Goal: Task Accomplishment & Management: Use online tool/utility

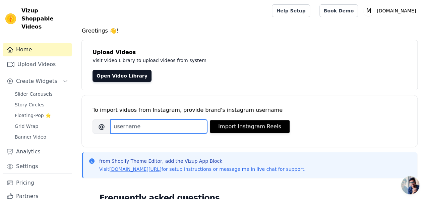
click at [182, 122] on input "Brand's Instagram Username" at bounding box center [159, 126] width 96 height 14
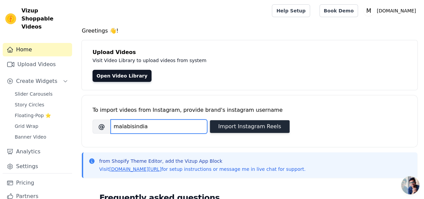
type input "malabisindia"
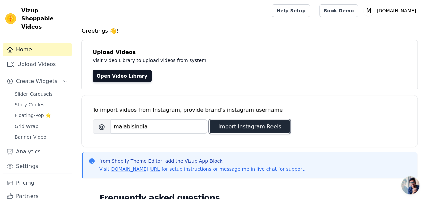
click at [224, 124] on button "Import Instagram Reels" at bounding box center [250, 126] width 80 height 13
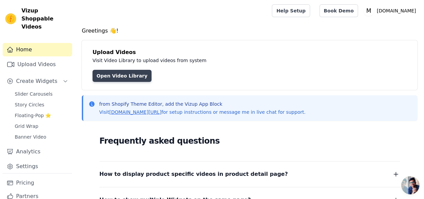
click at [122, 76] on link "Open Video Library" at bounding box center [121, 76] width 59 height 12
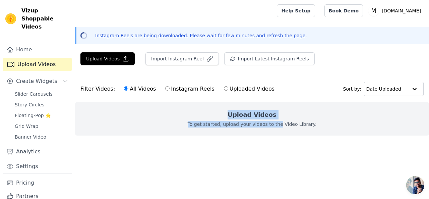
drag, startPoint x: 232, startPoint y: 115, endPoint x: 279, endPoint y: 115, distance: 46.6
click at [279, 115] on div "Upload Videos To get started, upload your videos to the Video Library." at bounding box center [252, 119] width 354 height 34
click at [274, 121] on p "To get started, upload your videos to the Video Library." at bounding box center [252, 124] width 129 height 7
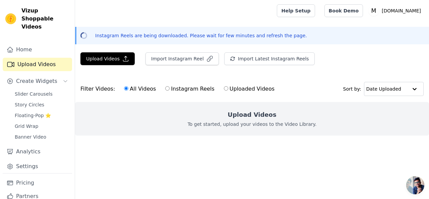
click at [322, 84] on div "Filter Videos: All Videos Instagram Reels Uploaded Videos Sort by: Date Uploaded" at bounding box center [252, 89] width 354 height 26
click at [340, 42] on div "Instagram Reels are being downloaded. Please wait for few minutes and refresh t…" at bounding box center [252, 35] width 354 height 17
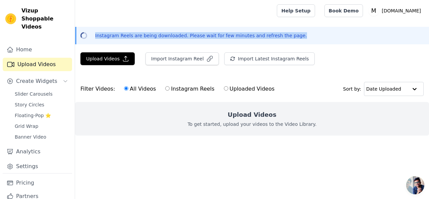
drag, startPoint x: 279, startPoint y: 36, endPoint x: 95, endPoint y: 31, distance: 184.0
click at [95, 31] on div "Instagram Reels are being downloaded. Please wait for few minutes and refresh t…" at bounding box center [252, 35] width 354 height 17
click at [185, 35] on p "Instagram Reels are being downloaded. Please wait for few minutes and refresh t…" at bounding box center [201, 35] width 212 height 7
drag, startPoint x: 281, startPoint y: 36, endPoint x: 94, endPoint y: 37, distance: 186.9
click at [94, 37] on div "Instagram Reels are being downloaded. Please wait for few minutes and refresh t…" at bounding box center [253, 35] width 342 height 7
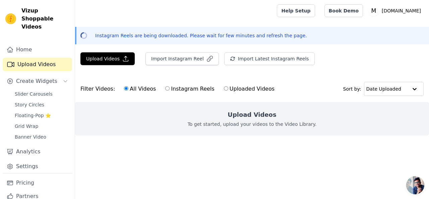
click at [148, 121] on div "Upload Videos To get started, upload your videos to the Video Library." at bounding box center [252, 119] width 354 height 34
click at [165, 88] on input "Instagram Reels" at bounding box center [167, 88] width 4 height 4
radio input "true"
click at [224, 87] on input "Uploaded Videos" at bounding box center [226, 88] width 4 height 4
radio input "true"
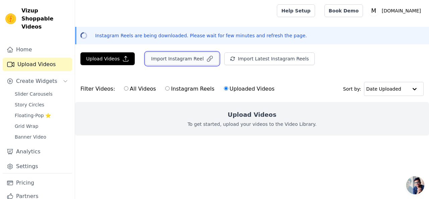
click at [164, 61] on button "Import Instagram Reel" at bounding box center [181, 58] width 73 height 13
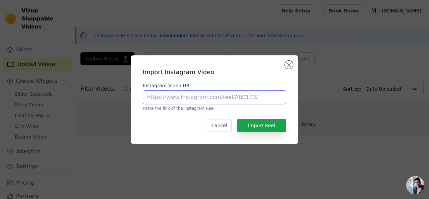
click at [202, 96] on input "Instagram Video URL" at bounding box center [214, 97] width 143 height 14
click at [290, 63] on button "Close modal" at bounding box center [289, 65] width 8 height 8
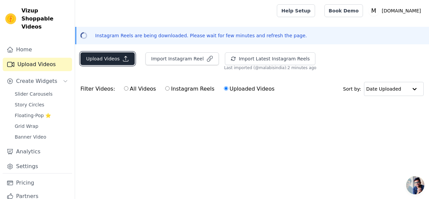
click at [98, 62] on button "Upload Videos" at bounding box center [107, 58] width 54 height 13
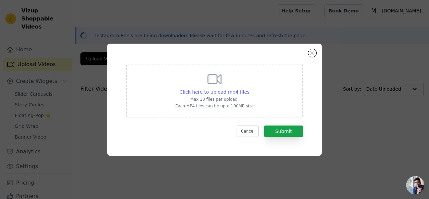
click at [211, 92] on span "Click here to upload mp4 files" at bounding box center [215, 91] width 70 height 5
click at [249, 88] on input "Click here to upload mp4 files Max 10 files per upload. Each MP4 files can be u…" at bounding box center [249, 88] width 0 height 0
click at [312, 50] on button "Close modal" at bounding box center [312, 53] width 8 height 8
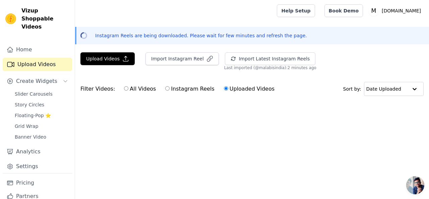
click at [124, 89] on input "All Videos" at bounding box center [126, 88] width 4 height 4
radio input "true"
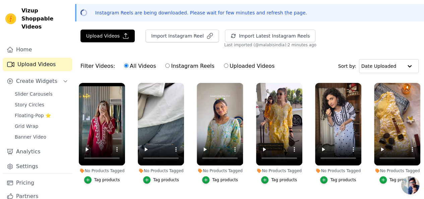
scroll to position [96, 0]
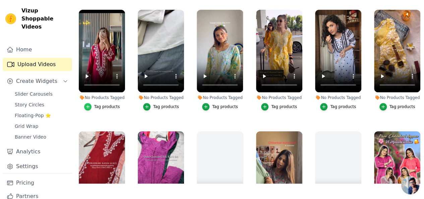
click at [89, 104] on icon "button" at bounding box center [87, 106] width 5 height 5
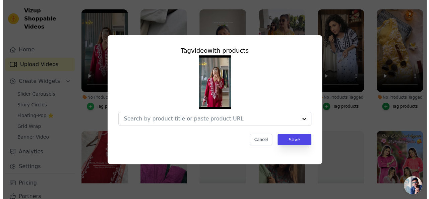
scroll to position [0, 0]
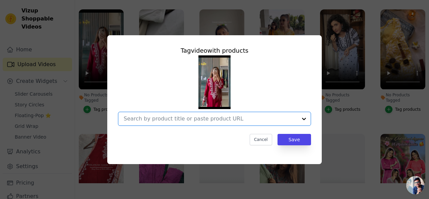
click at [174, 116] on input "No Products Tagged Tag video with products Option undefined, selected. Select i…" at bounding box center [211, 118] width 174 height 6
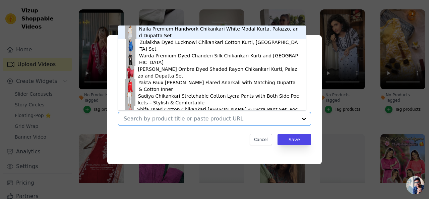
type input "V"
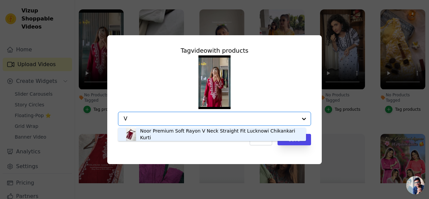
click at [175, 135] on div "Noor Premium Soft Rayon V Neck Straight Fit Lucknowi Chikankari Kurti" at bounding box center [219, 133] width 159 height 13
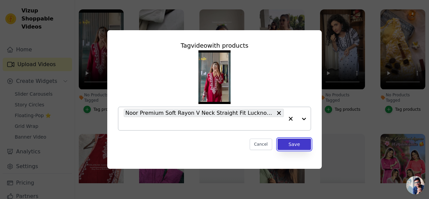
click at [297, 146] on button "Save" at bounding box center [294, 143] width 34 height 11
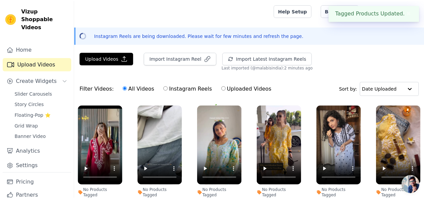
scroll to position [96, 0]
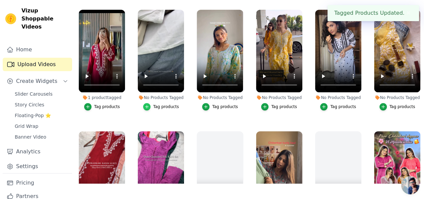
click at [146, 104] on icon "button" at bounding box center [146, 106] width 5 height 5
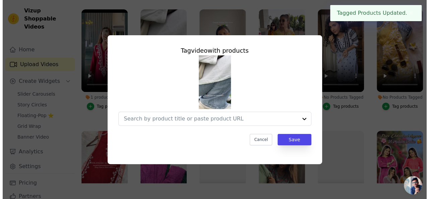
scroll to position [0, 0]
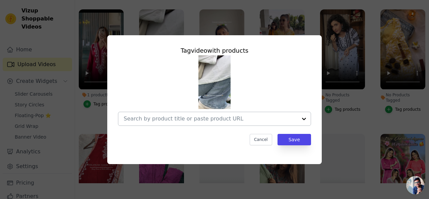
click at [161, 120] on input "No Products Tagged Tag video with products Cancel Save Tag products" at bounding box center [211, 118] width 174 height 6
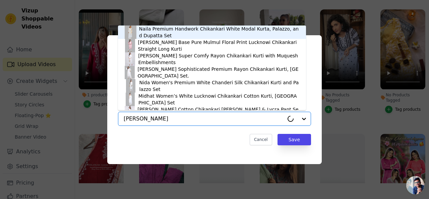
type input "white ray"
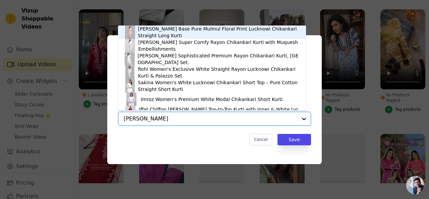
scroll to position [9, 0]
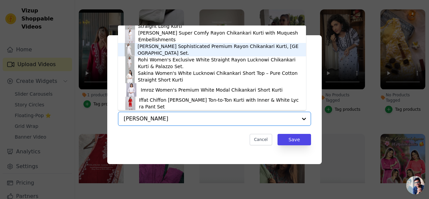
click at [174, 50] on div "Nikhat White Sophisticated Premium Rayon Chikankari Kurti, Palazzo and Dupatta …" at bounding box center [217, 49] width 161 height 13
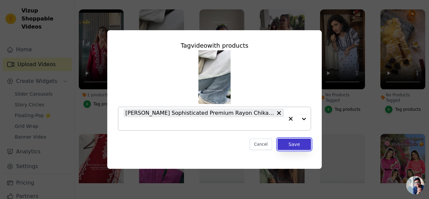
click at [294, 142] on button "Save" at bounding box center [294, 143] width 34 height 11
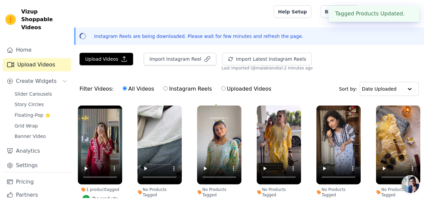
scroll to position [96, 0]
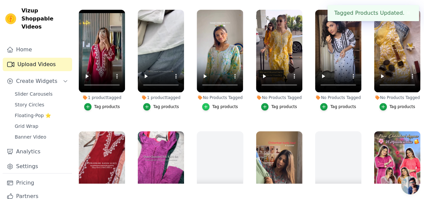
click at [204, 105] on icon "button" at bounding box center [205, 106] width 3 height 3
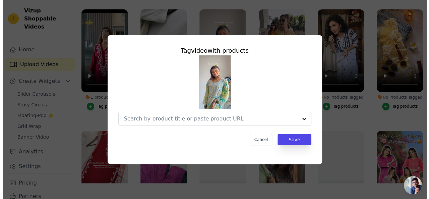
scroll to position [0, 0]
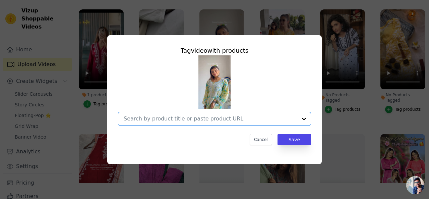
click at [197, 120] on input "No Products Tagged Tag video with products Option undefined, selected. Select i…" at bounding box center [211, 118] width 174 height 6
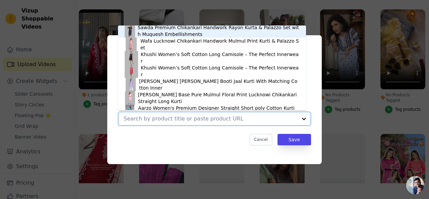
scroll to position [235, 0]
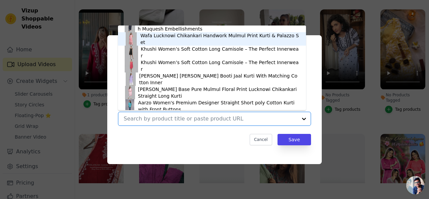
click at [166, 42] on div "Wafa Lucknowi Chikankari Handwork Mulmul Print Kurti & Palazzo Set" at bounding box center [212, 38] width 175 height 13
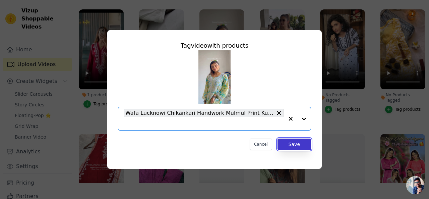
click at [293, 141] on button "Save" at bounding box center [294, 143] width 34 height 11
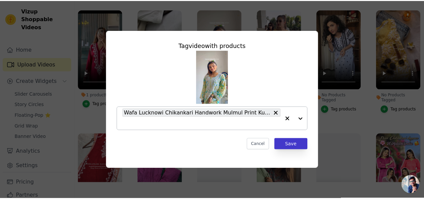
scroll to position [96, 0]
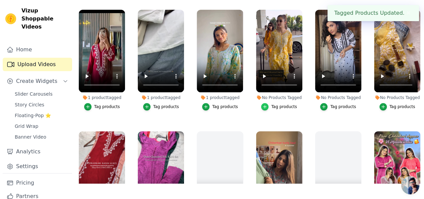
click at [263, 104] on icon "button" at bounding box center [264, 106] width 5 height 5
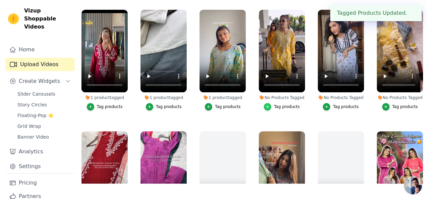
scroll to position [0, 0]
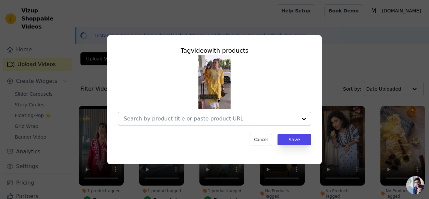
click at [304, 118] on div at bounding box center [303, 118] width 13 height 13
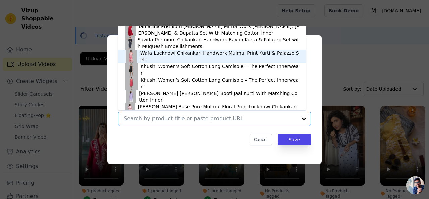
scroll to position [251, 0]
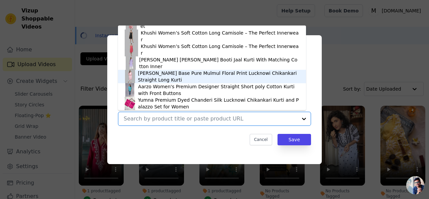
click at [187, 79] on div "Huda White Base Pure Mulmul Floral Print Lucknowi Chikankari Straight Long Kurti" at bounding box center [218, 76] width 161 height 13
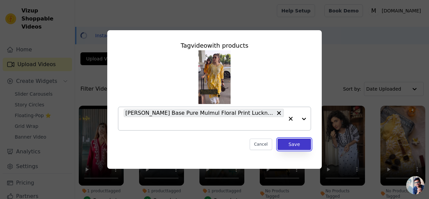
click at [296, 143] on button "Save" at bounding box center [294, 143] width 34 height 11
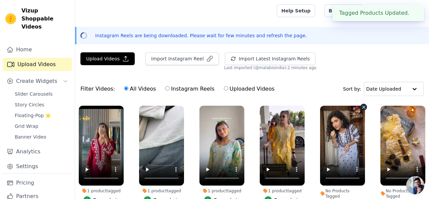
scroll to position [34, 0]
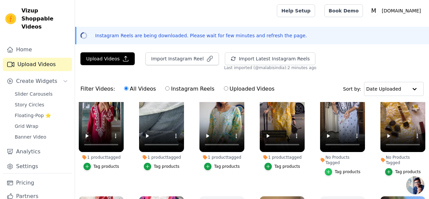
click at [328, 169] on icon "button" at bounding box center [328, 171] width 5 height 5
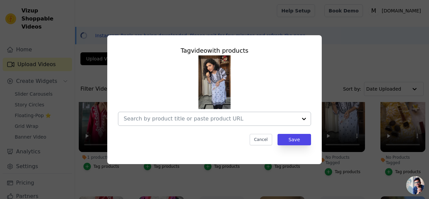
click at [308, 118] on div at bounding box center [303, 118] width 13 height 13
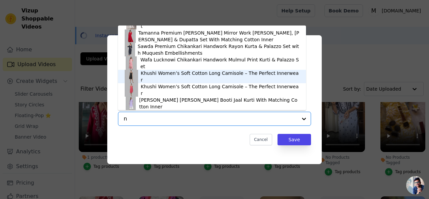
scroll to position [0, 0]
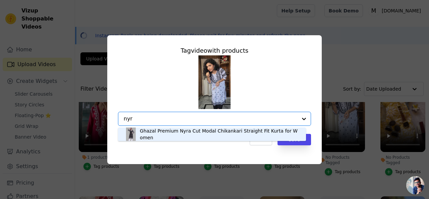
type input "nyra"
click at [210, 135] on div "Ghazal Premium Nyra Cut Modal Chikankari Straight Fit Kurta for Women" at bounding box center [219, 133] width 159 height 13
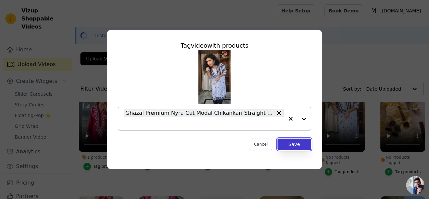
click at [287, 147] on button "Save" at bounding box center [294, 143] width 34 height 11
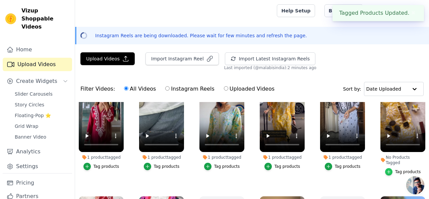
click at [388, 169] on icon "button" at bounding box center [388, 171] width 5 height 5
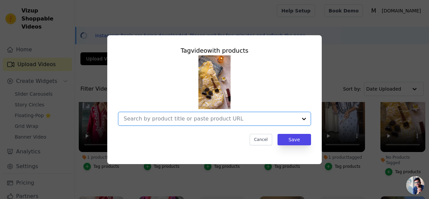
click at [259, 121] on input "No Products Tagged Tag video with products Option undefined, selected. Select i…" at bounding box center [211, 118] width 174 height 6
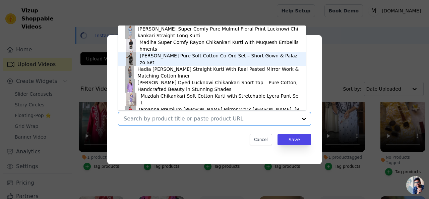
scroll to position [168, 0]
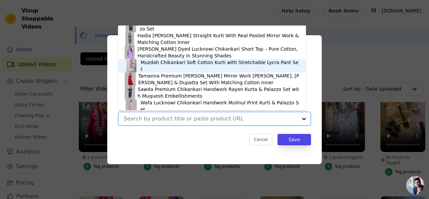
click at [212, 64] on div "Muzdah Chikankari Soft Cotton Kurti with Stretchable Lycra Pant Set" at bounding box center [220, 65] width 158 height 13
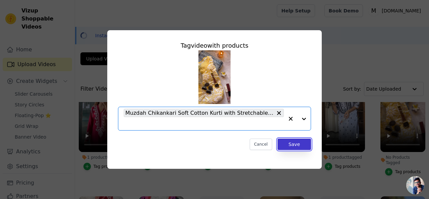
click at [292, 144] on button "Save" at bounding box center [294, 143] width 34 height 11
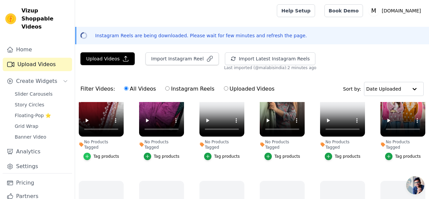
click at [86, 154] on icon "button" at bounding box center [87, 156] width 5 height 5
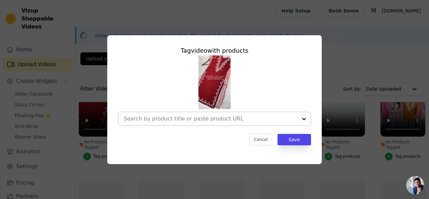
click at [304, 120] on div at bounding box center [303, 118] width 13 height 13
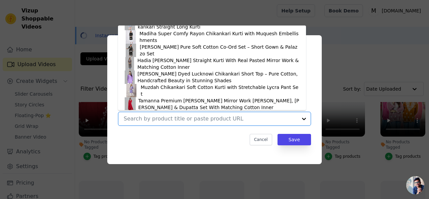
scroll to position [143, 0]
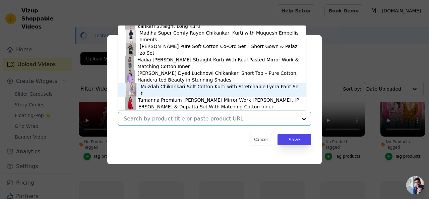
type input "v"
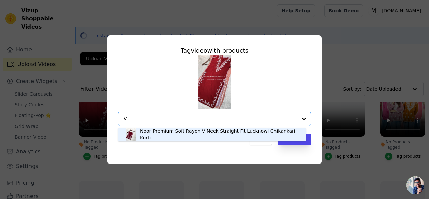
click at [174, 135] on div "Noor Premium Soft Rayon V Neck Straight Fit Lucknowi Chikankari Kurti" at bounding box center [219, 133] width 159 height 13
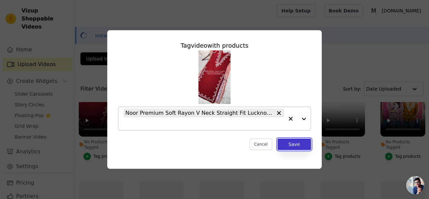
click at [286, 145] on button "Save" at bounding box center [294, 143] width 34 height 11
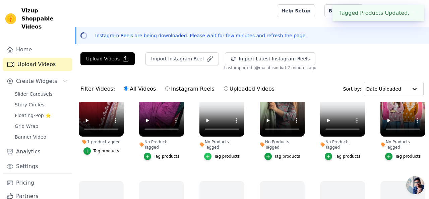
scroll to position [134, 0]
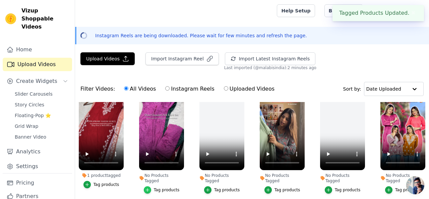
click at [150, 187] on icon "button" at bounding box center [147, 189] width 5 height 5
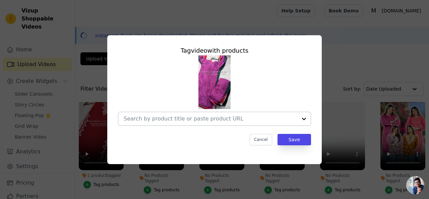
click at [185, 118] on input "No Products Tagged Tag video with products Cancel Save Tag products" at bounding box center [211, 118] width 174 height 6
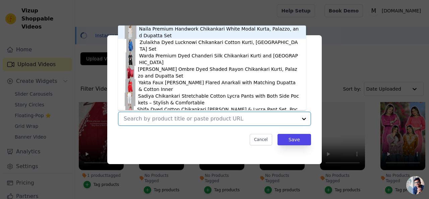
click at [190, 141] on div "Cancel Save" at bounding box center [214, 139] width 193 height 11
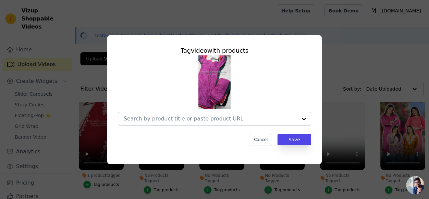
click at [187, 124] on div at bounding box center [211, 118] width 174 height 13
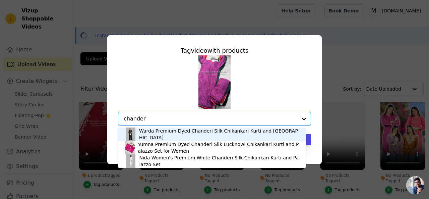
type input "chanderi"
click at [192, 137] on div "Warda Premium Dyed Chanderi Silk Chikankari Kurti and Palazzo Set" at bounding box center [219, 133] width 160 height 13
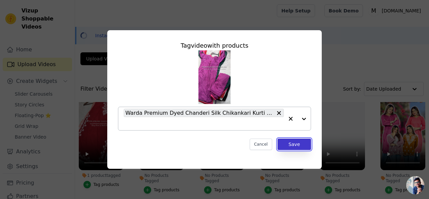
click at [294, 146] on button "Save" at bounding box center [294, 143] width 34 height 11
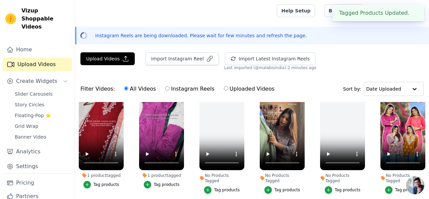
scroll to position [168, 0]
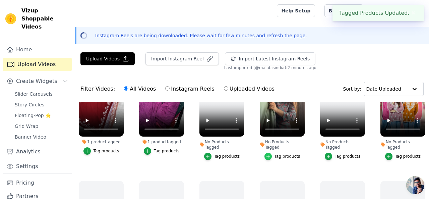
click at [268, 154] on icon "button" at bounding box center [268, 156] width 5 height 5
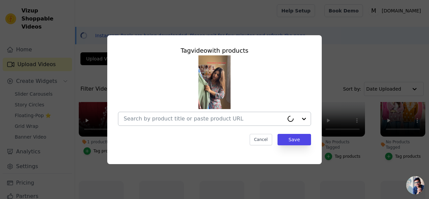
click at [232, 120] on input "No Products Tagged Tag video with products Cancel Save Tag products" at bounding box center [204, 118] width 160 height 6
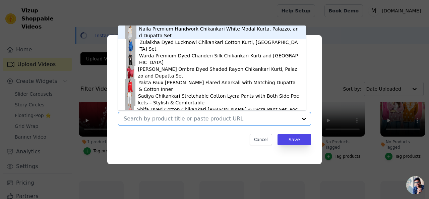
type input "v"
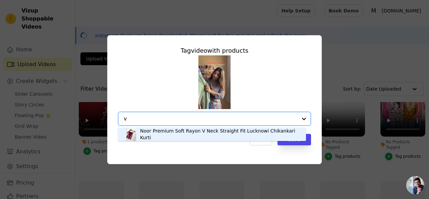
click at [196, 136] on div "Noor Premium Soft Rayon V Neck Straight Fit Lucknowi Chikankari Kurti" at bounding box center [219, 133] width 159 height 13
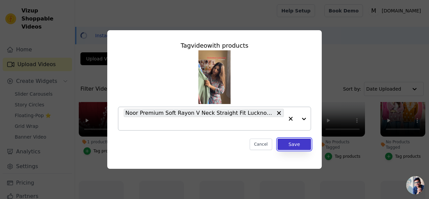
click at [290, 145] on button "Save" at bounding box center [294, 143] width 34 height 11
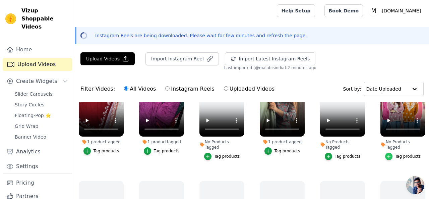
click at [386, 154] on icon "button" at bounding box center [388, 156] width 5 height 5
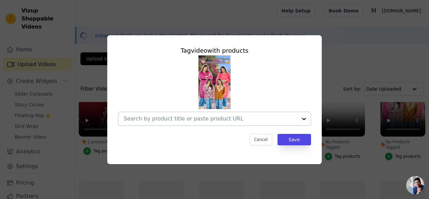
click at [235, 122] on input "No Products Tagged Tag video with products Cancel Save Tag products" at bounding box center [211, 118] width 174 height 6
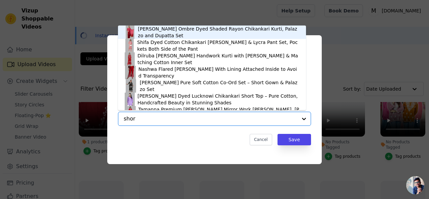
type input "short"
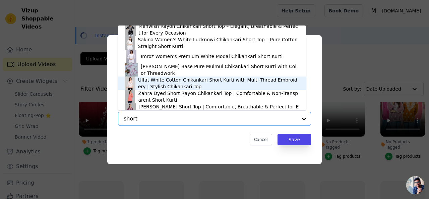
scroll to position [63, 0]
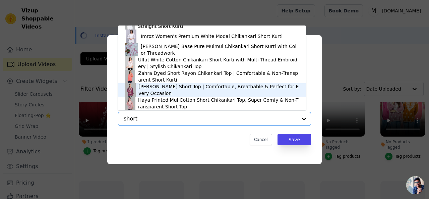
click at [182, 91] on div "Mahira Rayon Short Top | Comfortable, Breathable & Perfect for Every Occasion" at bounding box center [218, 89] width 160 height 13
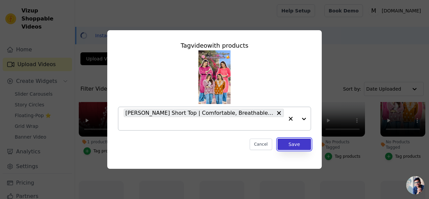
click at [289, 144] on button "Save" at bounding box center [294, 143] width 34 height 11
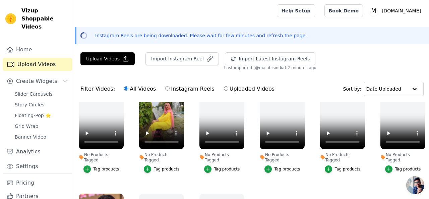
scroll to position [651, 0]
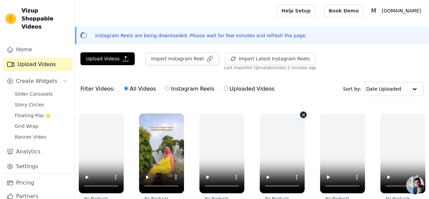
scroll to position [617, 0]
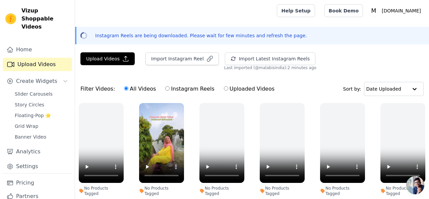
click at [147, 198] on div "button" at bounding box center [147, 202] width 7 height 7
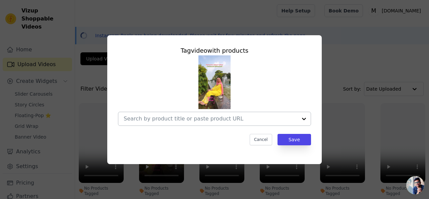
click at [166, 118] on input "No Products Tagged Tag video with products Cancel Save Tag products" at bounding box center [211, 118] width 174 height 6
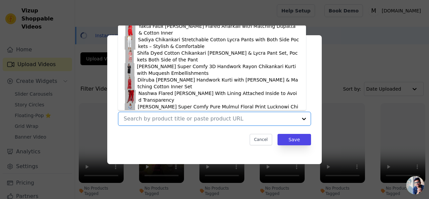
scroll to position [67, 0]
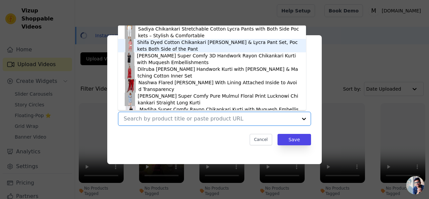
click at [175, 41] on div "Shifa Dyed Cotton Chikankari Kurti & Lycra Pant Set, Pockets Both Side of the P…" at bounding box center [218, 45] width 162 height 13
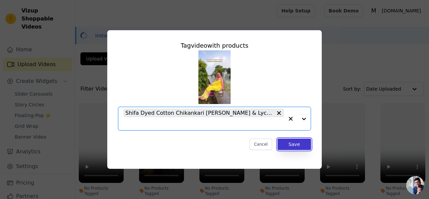
click at [284, 143] on button "Save" at bounding box center [294, 143] width 34 height 11
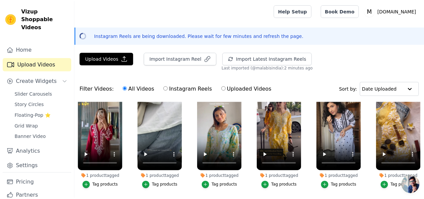
scroll to position [0, 0]
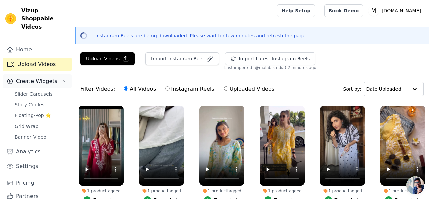
click at [63, 78] on icon "Sidebar" at bounding box center [65, 80] width 5 height 5
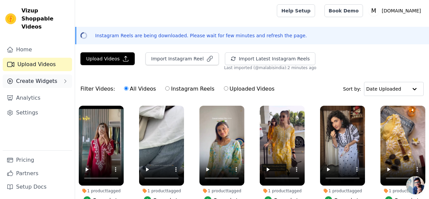
click at [61, 74] on button "Create Widgets" at bounding box center [37, 80] width 69 height 13
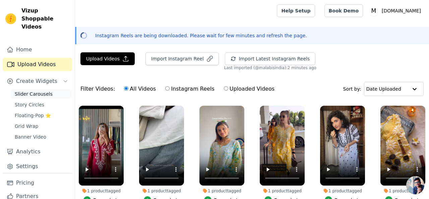
click at [41, 90] on span "Slider Carousels" at bounding box center [34, 93] width 38 height 7
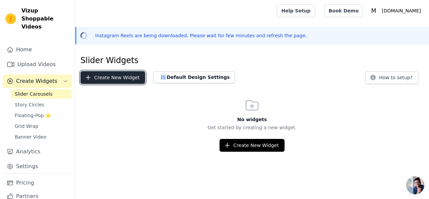
click at [109, 81] on button "Create New Widget" at bounding box center [112, 77] width 65 height 13
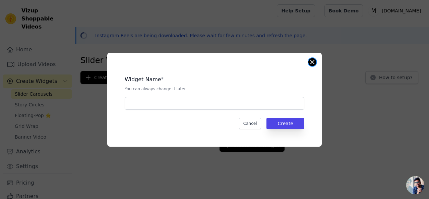
click at [314, 63] on button "Close modal" at bounding box center [312, 62] width 8 height 8
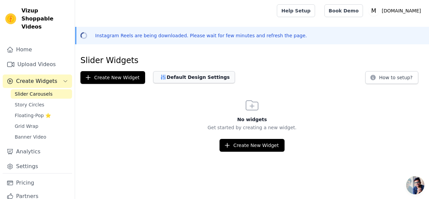
click at [205, 74] on button "Default Design Settings" at bounding box center [194, 77] width 82 height 12
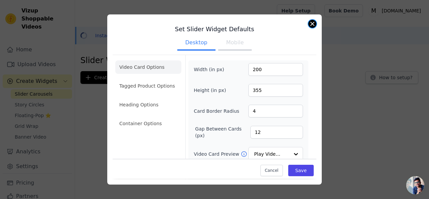
click at [315, 21] on button "Close modal" at bounding box center [312, 24] width 8 height 8
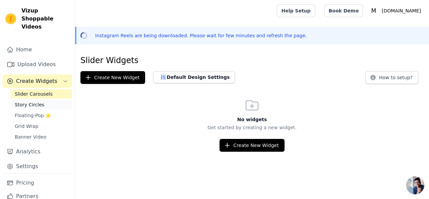
click at [35, 100] on link "Story Circles" at bounding box center [41, 104] width 61 height 9
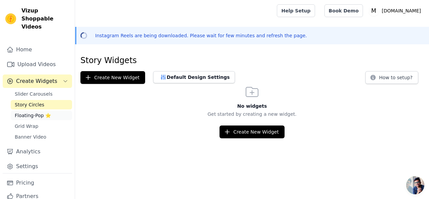
click at [27, 111] on link "Floating-Pop ⭐" at bounding box center [41, 115] width 61 height 9
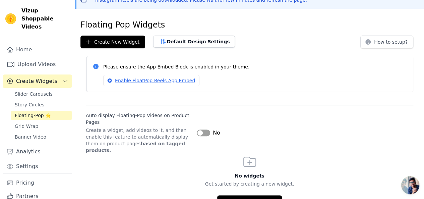
scroll to position [37, 0]
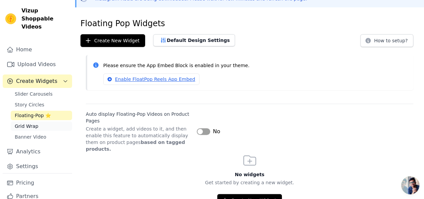
click at [32, 123] on span "Grid Wrap" at bounding box center [26, 126] width 23 height 7
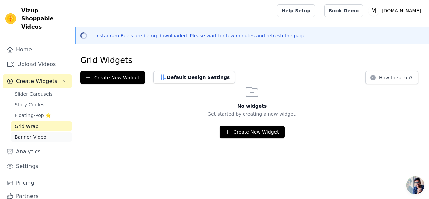
click at [30, 133] on span "Banner Video" at bounding box center [30, 136] width 31 height 7
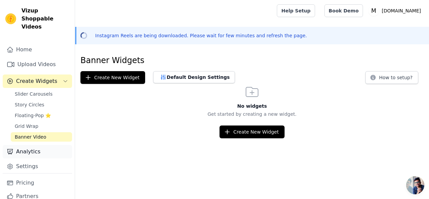
click at [27, 146] on link "Analytics" at bounding box center [37, 151] width 69 height 13
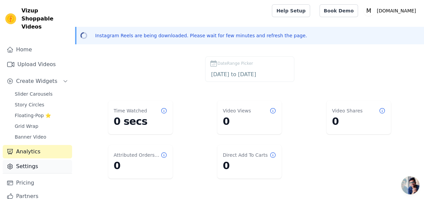
click at [27, 159] on link "Settings" at bounding box center [37, 165] width 69 height 13
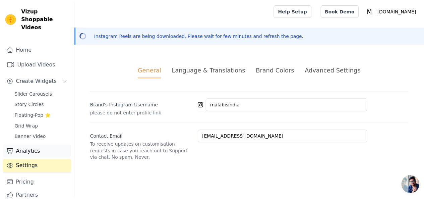
scroll to position [14, 0]
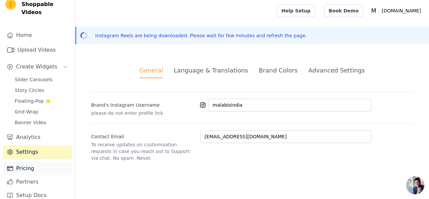
click at [27, 161] on link "Pricing" at bounding box center [37, 167] width 69 height 13
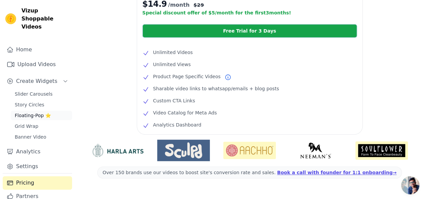
scroll to position [101, 0]
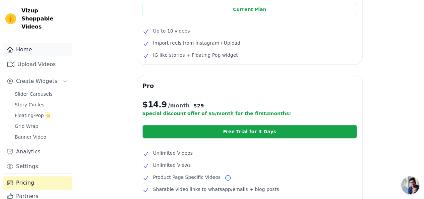
click at [33, 45] on link "Home" at bounding box center [37, 49] width 69 height 13
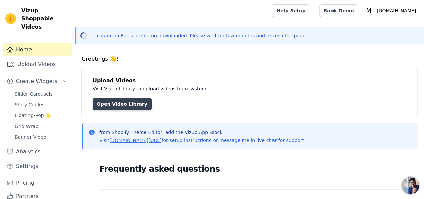
click at [127, 107] on link "Open Video Library" at bounding box center [121, 104] width 59 height 12
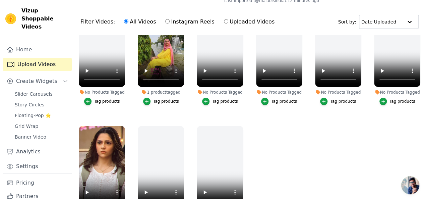
scroll to position [640, 0]
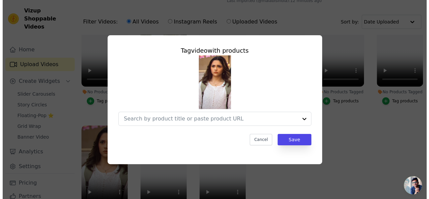
scroll to position [648, 0]
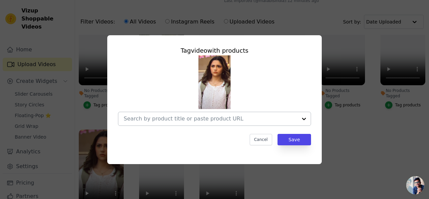
click at [304, 118] on div at bounding box center [303, 118] width 13 height 13
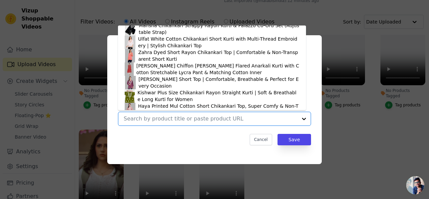
scroll to position [854, 0]
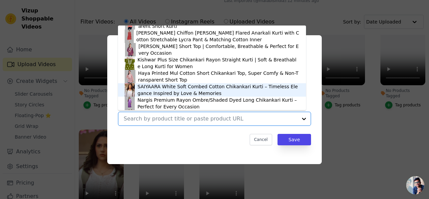
click at [163, 90] on div "SAIYAARA White Soft Combed Cotton Chikankari Kurti – Timeless Elegance Inspired…" at bounding box center [217, 89] width 161 height 13
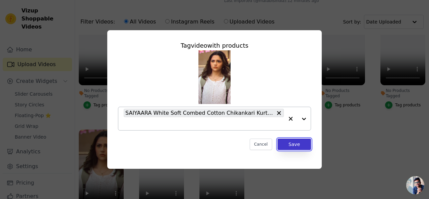
click at [283, 147] on button "Save" at bounding box center [294, 143] width 34 height 11
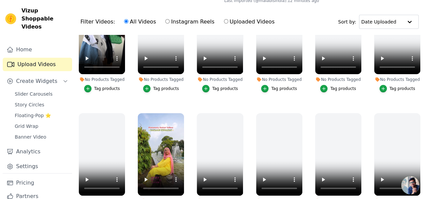
scroll to position [473, 0]
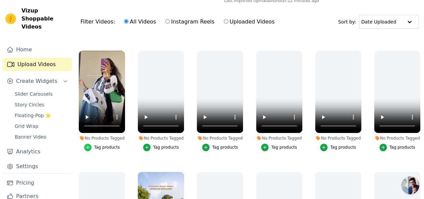
click at [87, 145] on icon "button" at bounding box center [87, 147] width 5 height 5
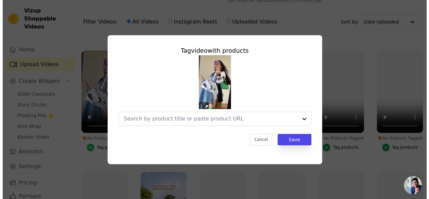
scroll to position [479, 0]
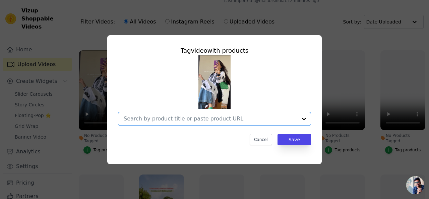
click at [220, 120] on input "No Products Tagged Tag video with products Option undefined, selected. Select i…" at bounding box center [211, 118] width 174 height 6
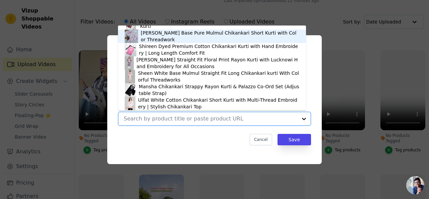
scroll to position [771, 0]
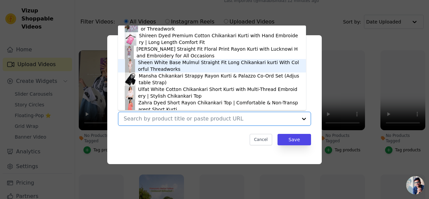
click at [189, 69] on div "Sheen White Base Mulmul Straight Fit Long Chikankari kurti With Colorful Thread…" at bounding box center [218, 65] width 161 height 13
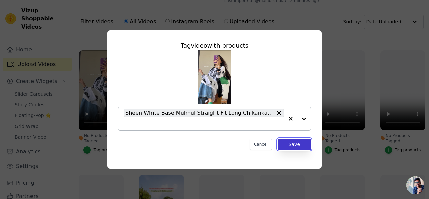
click at [297, 142] on button "Save" at bounding box center [294, 143] width 34 height 11
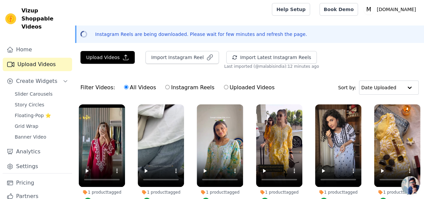
scroll to position [0, 0]
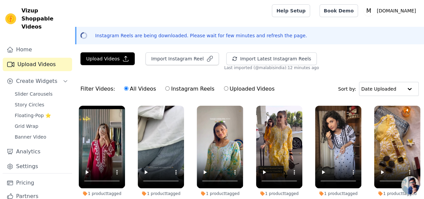
click at [310, 53] on div "Upload Videos Import Instagram Reel Import Latest Instagram Reels Import Latest…" at bounding box center [249, 61] width 349 height 18
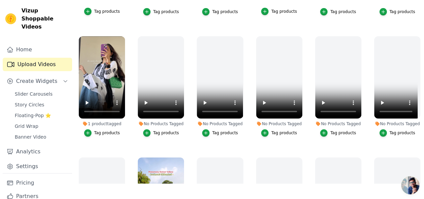
scroll to position [640, 0]
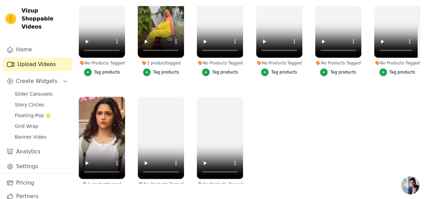
click at [315, 116] on ul "1 product tagged Tag products 1 product tagged Tag products 1 product tagged Ta…" at bounding box center [249, 94] width 349 height 177
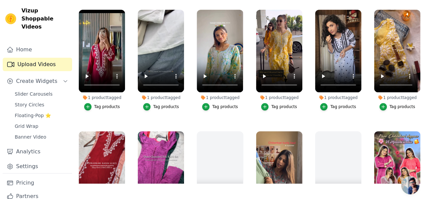
scroll to position [0, 0]
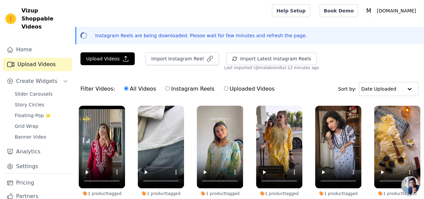
click at [354, 40] on div "Instagram Reels are being downloaded. Please wait for few minutes and refresh t…" at bounding box center [249, 35] width 349 height 17
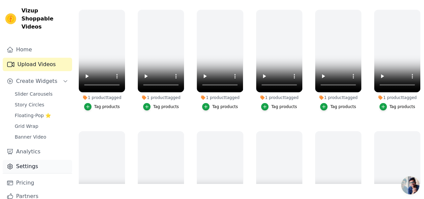
click at [22, 159] on link "Settings" at bounding box center [37, 165] width 69 height 13
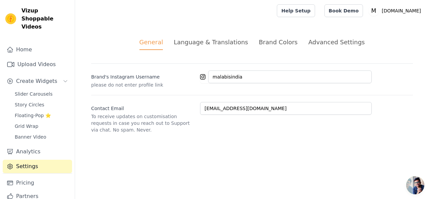
click at [260, 42] on div "Brand Colors" at bounding box center [278, 42] width 39 height 9
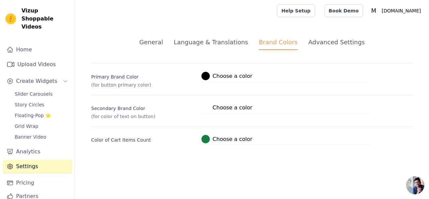
click at [315, 41] on div "Advanced Settings" at bounding box center [336, 42] width 56 height 9
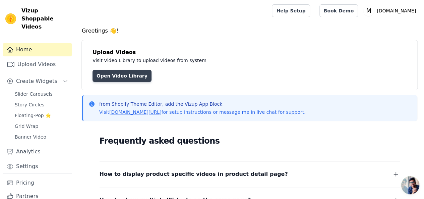
click at [112, 73] on link "Open Video Library" at bounding box center [121, 76] width 59 height 12
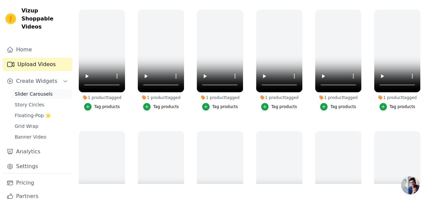
click at [34, 90] on span "Slider Carousels" at bounding box center [34, 93] width 38 height 7
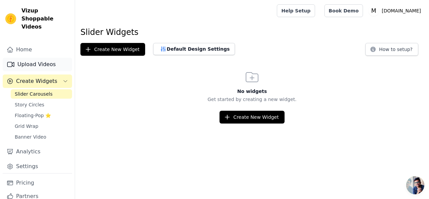
click at [35, 59] on link "Upload Videos" at bounding box center [37, 64] width 69 height 13
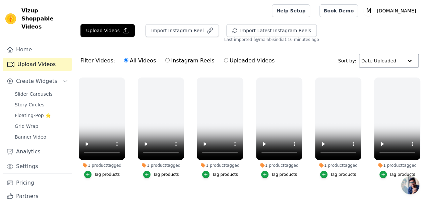
click at [393, 59] on input "text" at bounding box center [382, 60] width 42 height 13
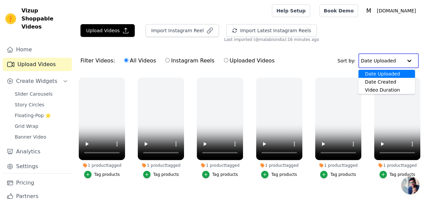
click at [296, 58] on div "Filter Videos: All Videos Instagram Reels Uploaded Videos Sort by: Date Uploade…" at bounding box center [249, 61] width 349 height 26
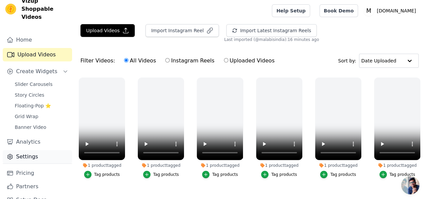
scroll to position [14, 0]
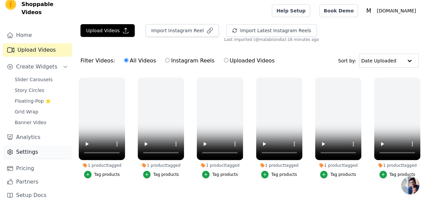
click at [17, 146] on link "Settings" at bounding box center [37, 151] width 69 height 13
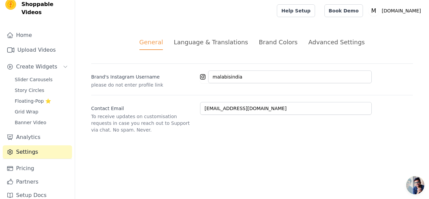
click at [267, 44] on div "Brand Colors" at bounding box center [278, 42] width 39 height 9
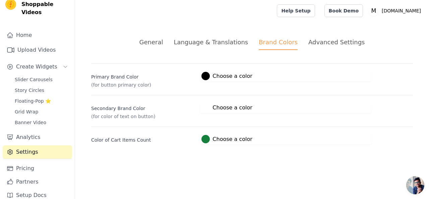
click at [319, 43] on div "Advanced Settings" at bounding box center [336, 42] width 56 height 9
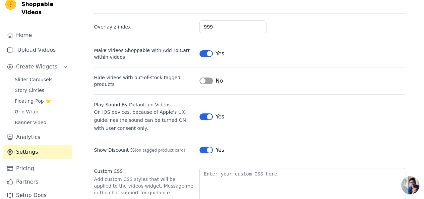
scroll to position [21, 0]
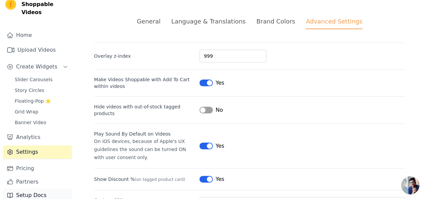
click at [31, 188] on link "Setup Docs" at bounding box center [37, 194] width 69 height 13
